Goal: Information Seeking & Learning: Learn about a topic

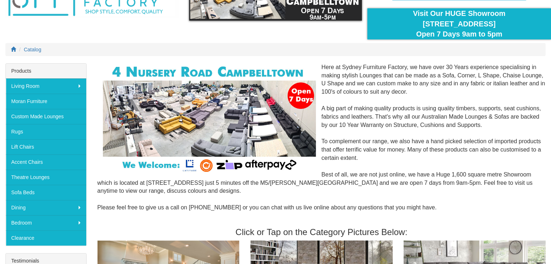
scroll to position [72, 0]
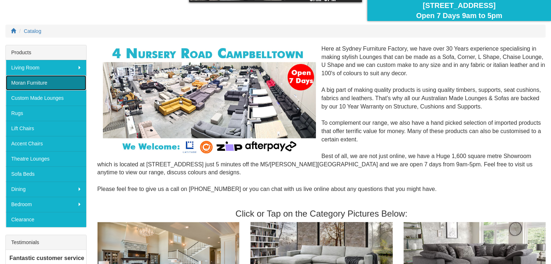
click at [35, 80] on link "Moran Furniture" at bounding box center [46, 82] width 80 height 15
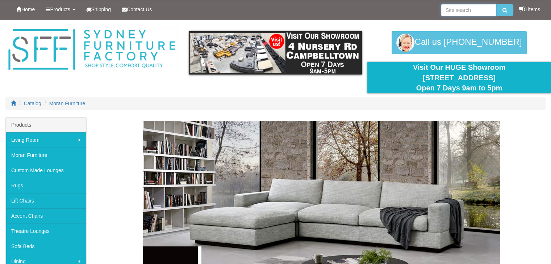
click at [445, 10] on input "search" at bounding box center [468, 10] width 55 height 12
type input "sofas"
click at [496, 4] on button "submit" at bounding box center [504, 10] width 17 height 12
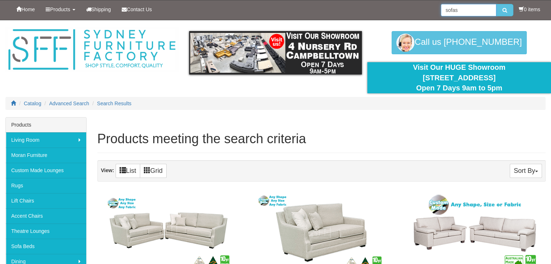
click at [457, 10] on input "sofas" at bounding box center [468, 10] width 55 height 12
type input "sofas recliner"
click at [496, 4] on button "submit" at bounding box center [504, 10] width 17 height 12
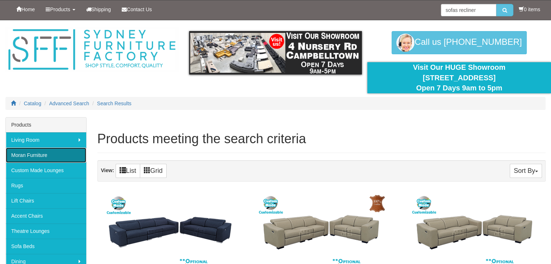
click at [32, 152] on link "Moran Furniture" at bounding box center [46, 155] width 80 height 15
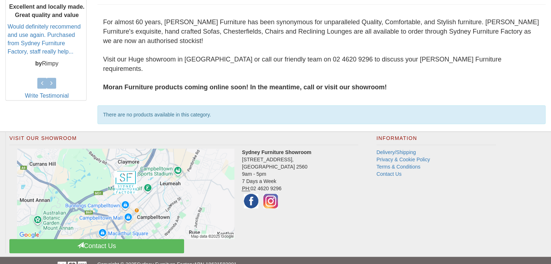
scroll to position [327, 0]
